Goal: Task Accomplishment & Management: Use online tool/utility

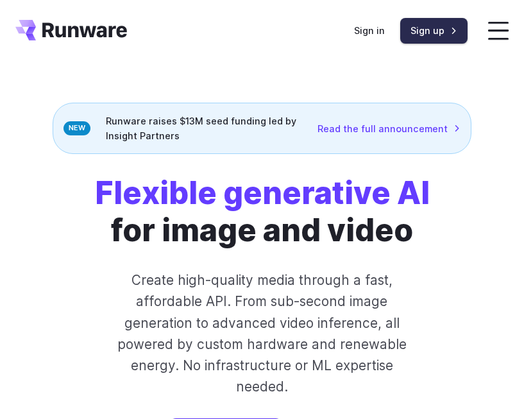
click at [433, 37] on link "Sign up" at bounding box center [433, 30] width 67 height 25
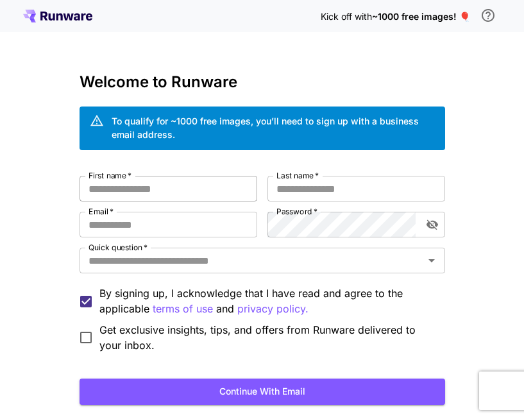
click at [120, 191] on input "First name   *" at bounding box center [169, 189] width 178 height 26
type input "***"
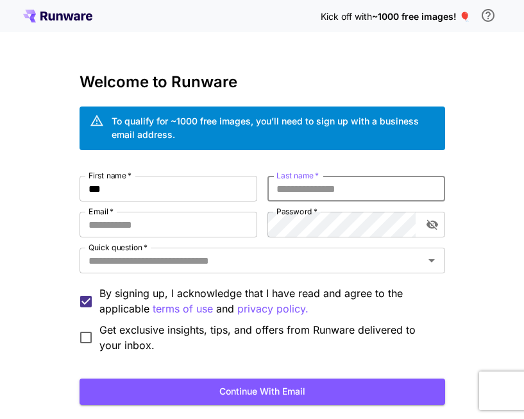
click at [305, 186] on input "Last name   *" at bounding box center [357, 189] width 178 height 26
type input "***"
click at [129, 232] on input "Email   *" at bounding box center [169, 225] width 178 height 26
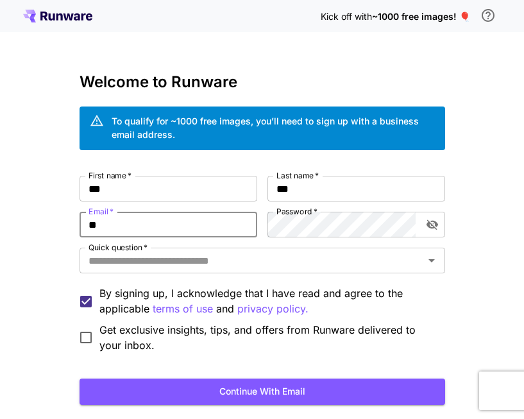
type input "*"
type input "**********"
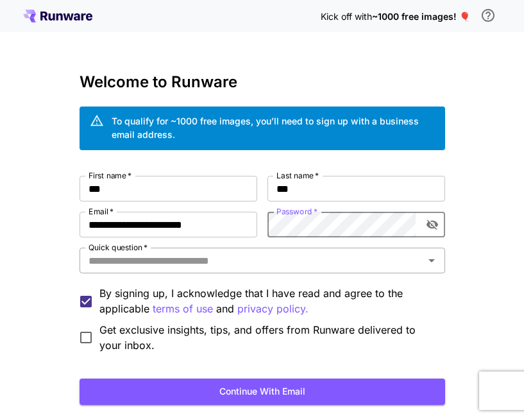
click at [249, 261] on input "Quick question   *" at bounding box center [251, 261] width 337 height 18
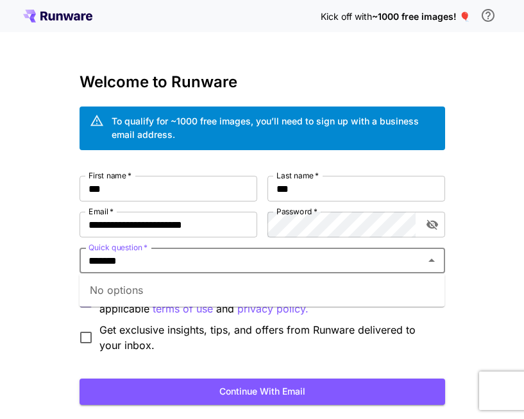
type input "*******"
click at [217, 327] on span "Get exclusive insights, tips, and offers from Runware delivered to your inbox." at bounding box center [267, 337] width 336 height 31
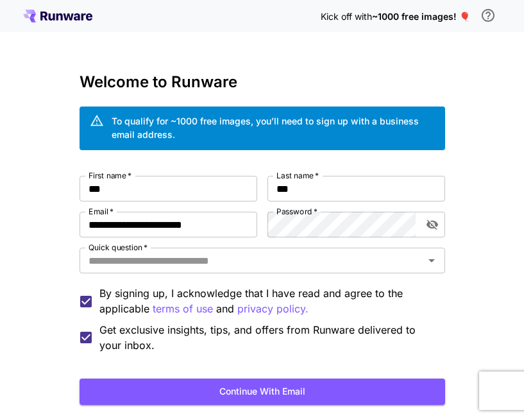
scroll to position [80, 0]
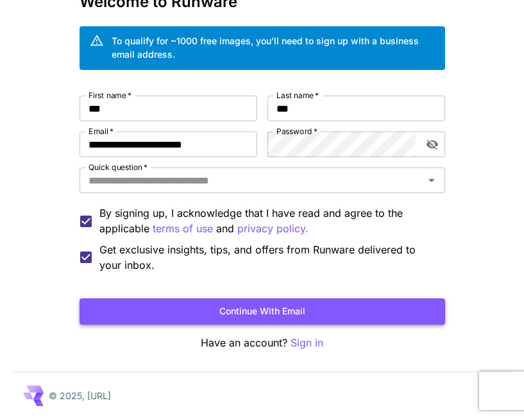
click at [245, 314] on button "Continue with email" at bounding box center [263, 311] width 366 height 26
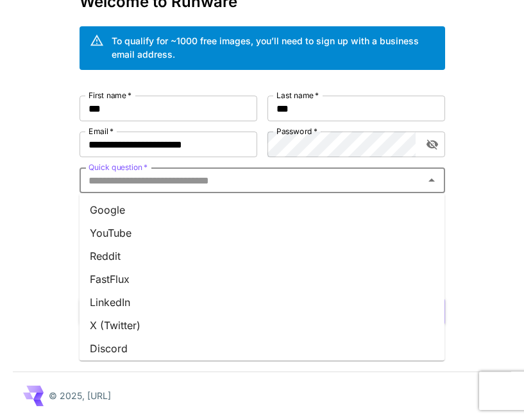
click at [176, 181] on input "Quick question   *" at bounding box center [251, 180] width 337 height 18
click at [141, 217] on li "Google" at bounding box center [263, 209] width 366 height 23
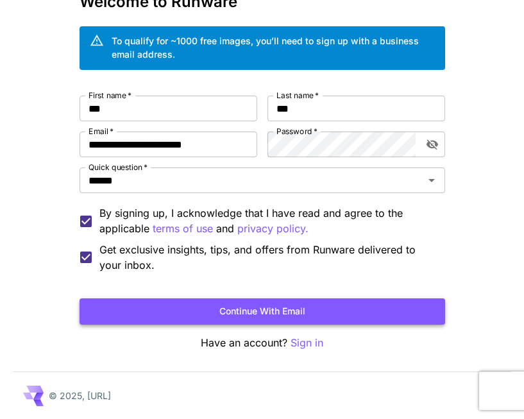
click at [243, 323] on button "Continue with email" at bounding box center [263, 311] width 366 height 26
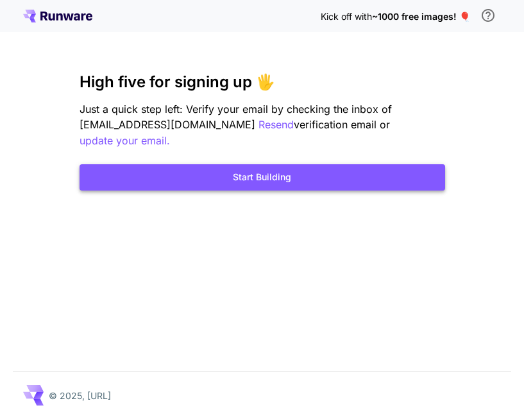
click at [314, 167] on button "Start Building" at bounding box center [263, 177] width 366 height 26
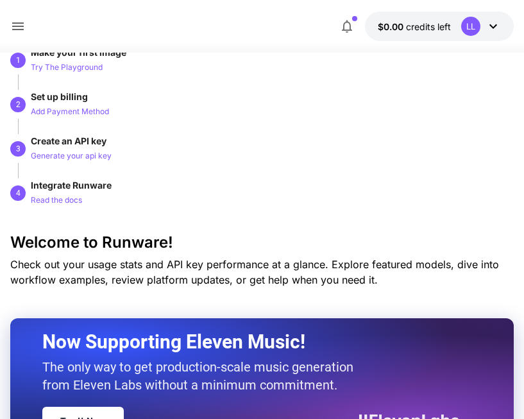
scroll to position [58, 0]
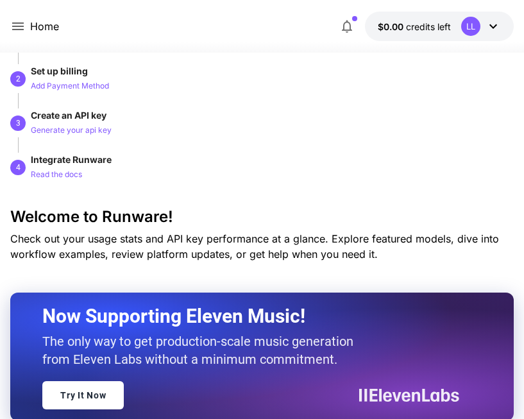
scroll to position [154, 0]
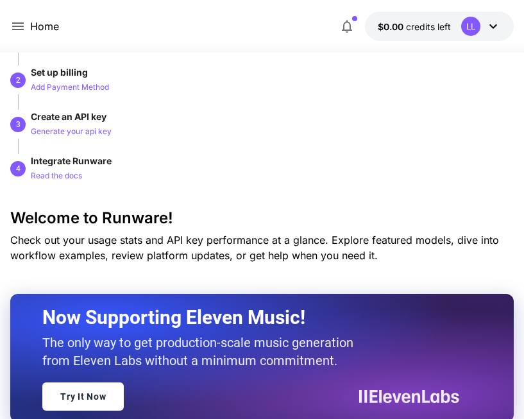
click at [84, 135] on div at bounding box center [265, 141] width 495 height 15
click at [71, 130] on p "Generate your api key" at bounding box center [71, 132] width 81 height 12
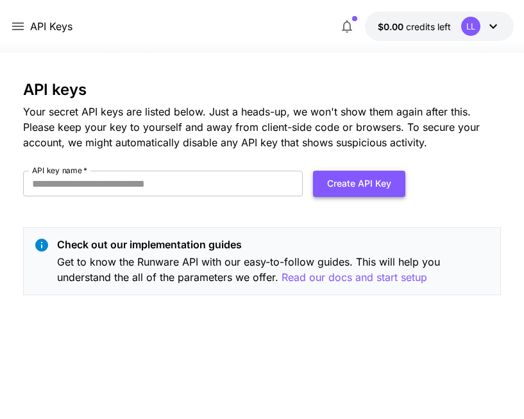
click at [378, 188] on button "Create API Key" at bounding box center [359, 184] width 92 height 26
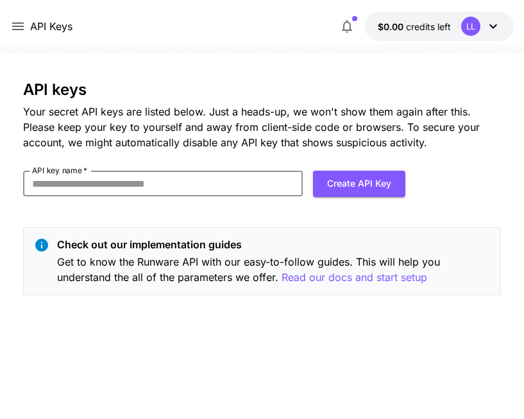
click at [281, 215] on div "API keys Your secret API keys are listed below. Just a heads-up, we won't show …" at bounding box center [262, 193] width 478 height 225
click at [134, 191] on input "API key name   *" at bounding box center [163, 184] width 280 height 26
drag, startPoint x: 191, startPoint y: 180, endPoint x: 66, endPoint y: 180, distance: 124.5
click at [66, 180] on input "API key name   *" at bounding box center [163, 184] width 280 height 26
click at [175, 89] on h3 "API keys" at bounding box center [262, 90] width 478 height 18
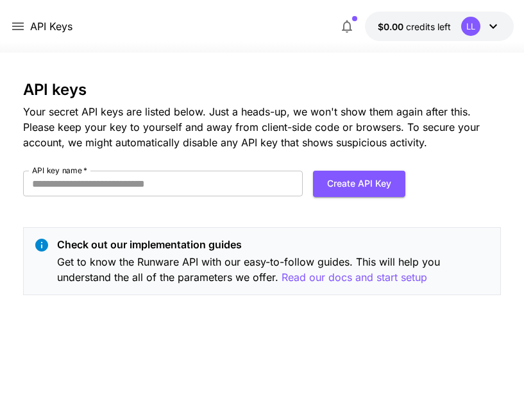
click at [150, 198] on form "API key name   * API key name   * Create API Key" at bounding box center [214, 189] width 382 height 36
click at [148, 181] on input "API key name   *" at bounding box center [163, 184] width 280 height 26
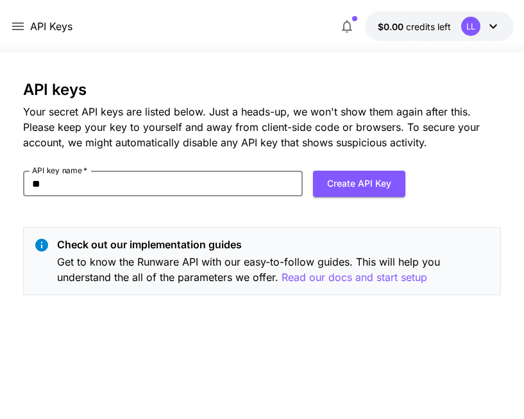
type input "*"
type input "**********"
click at [343, 187] on button "Create API Key" at bounding box center [359, 184] width 92 height 26
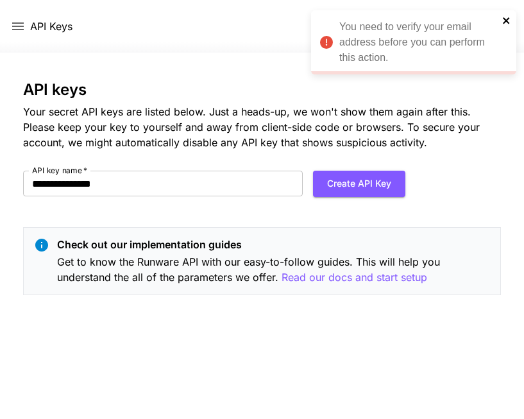
click at [508, 21] on icon "close" at bounding box center [506, 20] width 9 height 10
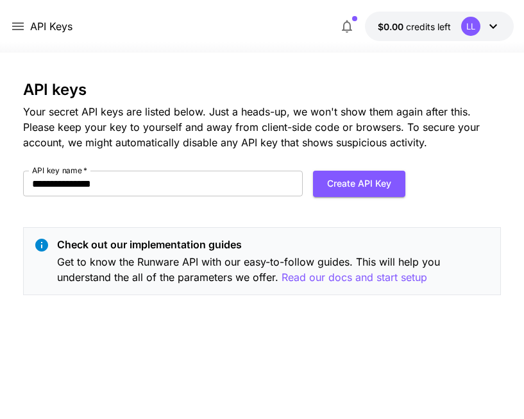
click at [20, 28] on icon at bounding box center [17, 26] width 15 height 15
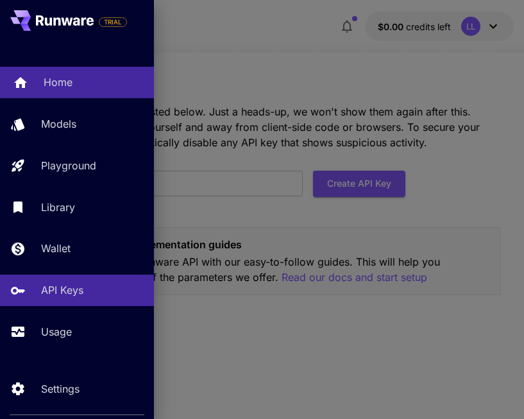
click at [57, 84] on p "Home" at bounding box center [58, 81] width 29 height 15
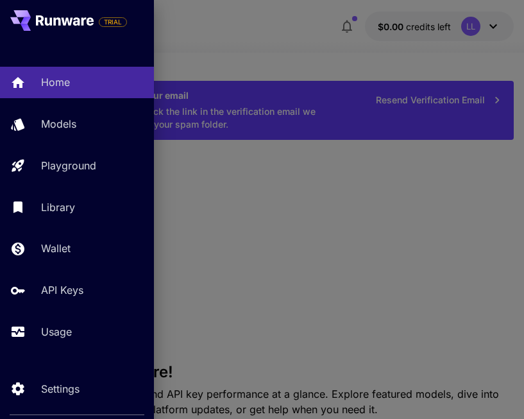
click at [375, 195] on div at bounding box center [262, 209] width 524 height 419
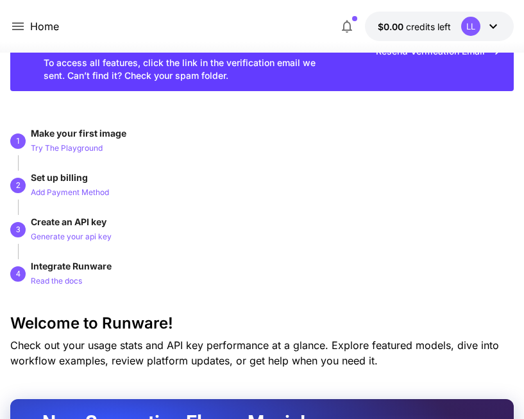
scroll to position [49, 0]
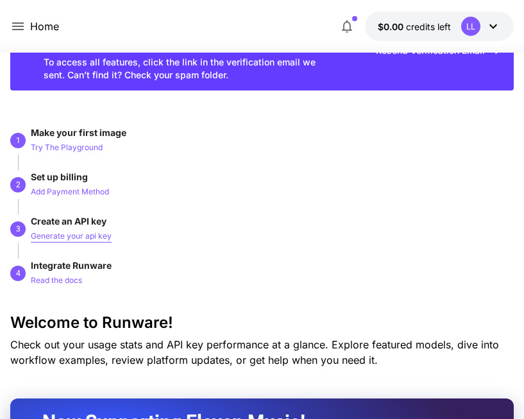
click at [88, 236] on p "Generate your api key" at bounding box center [71, 236] width 81 height 12
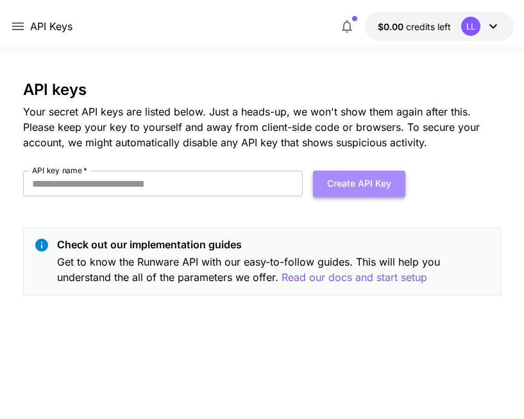
click at [350, 184] on button "Create API Key" at bounding box center [359, 184] width 92 height 26
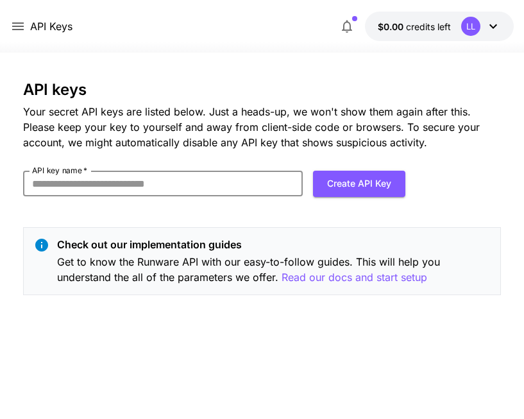
click at [227, 183] on input "API key name   *" at bounding box center [163, 184] width 280 height 26
click at [226, 182] on input "API key name   *" at bounding box center [163, 184] width 280 height 26
click at [215, 99] on div "API keys Your secret API keys are listed below. Just a heads-up, we won't show …" at bounding box center [262, 115] width 478 height 69
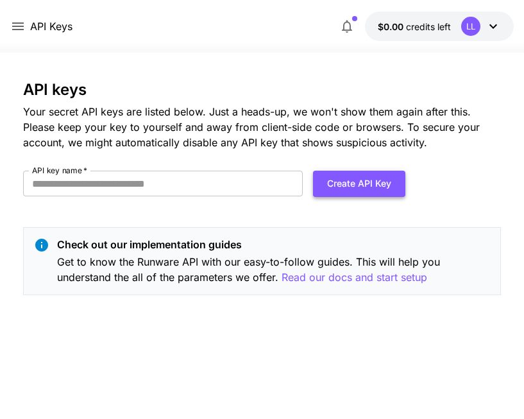
click at [358, 189] on button "Create API Key" at bounding box center [359, 184] width 92 height 26
click at [252, 219] on div "API keys Your secret API keys are listed below. Just a heads-up, we won't show …" at bounding box center [262, 193] width 478 height 225
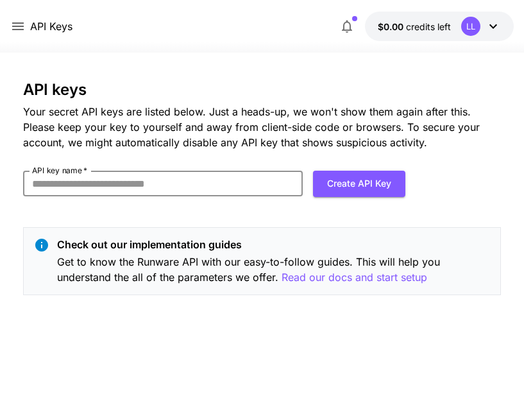
click at [122, 189] on input "API key name   *" at bounding box center [163, 184] width 280 height 26
type input "**********"
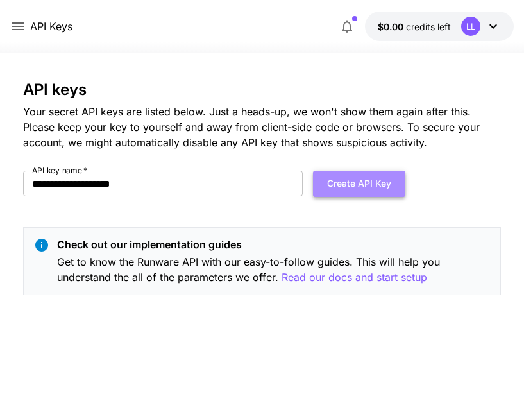
click at [350, 185] on button "Create API Key" at bounding box center [359, 184] width 92 height 26
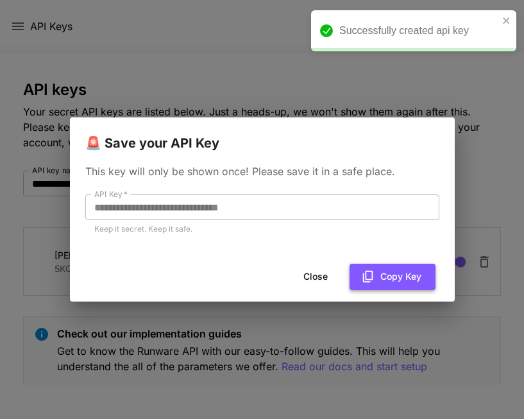
click at [390, 282] on button "Copy Key" at bounding box center [393, 277] width 86 height 26
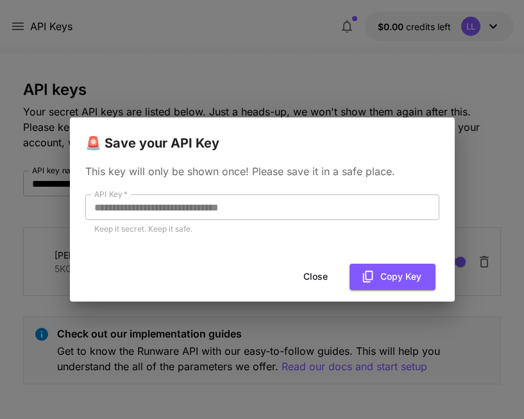
click at [276, 82] on div "**********" at bounding box center [262, 209] width 524 height 419
click at [385, 42] on div "**********" at bounding box center [262, 209] width 524 height 419
click at [317, 277] on button "Close" at bounding box center [316, 277] width 58 height 26
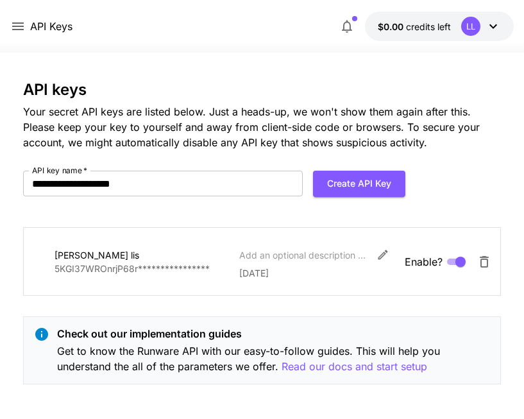
click at [20, 24] on icon at bounding box center [17, 26] width 15 height 15
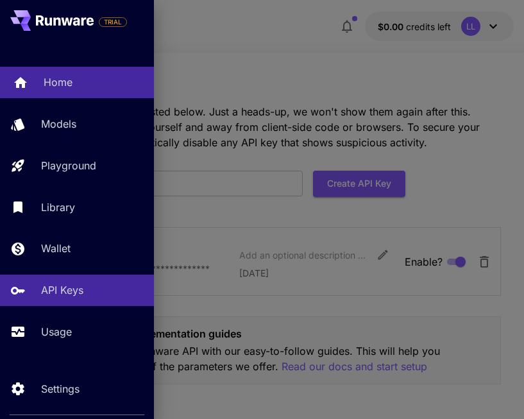
click at [49, 90] on p "Home" at bounding box center [58, 81] width 29 height 15
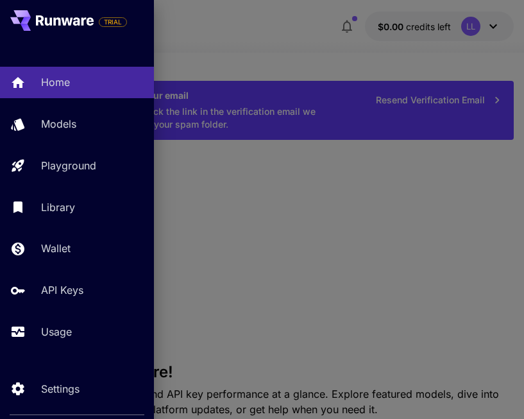
click at [279, 249] on div at bounding box center [262, 209] width 524 height 419
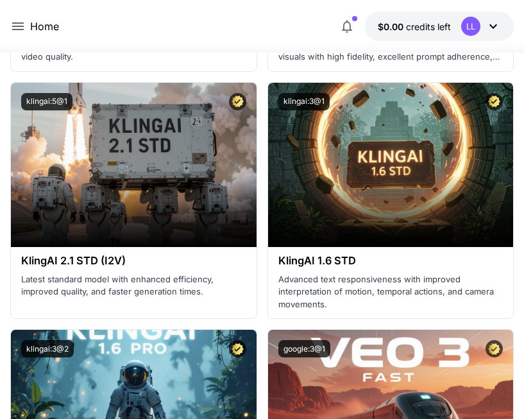
scroll to position [1632, 0]
